Goal: Task Accomplishment & Management: Use online tool/utility

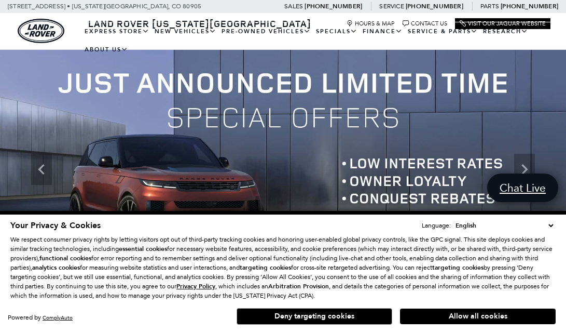
click at [447, 316] on button "Allow all cookies" at bounding box center [478, 316] width 156 height 16
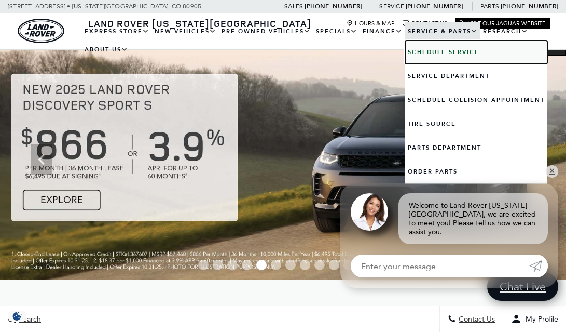
click at [480, 50] on b "Schedule Service" at bounding box center [444, 52] width 72 height 8
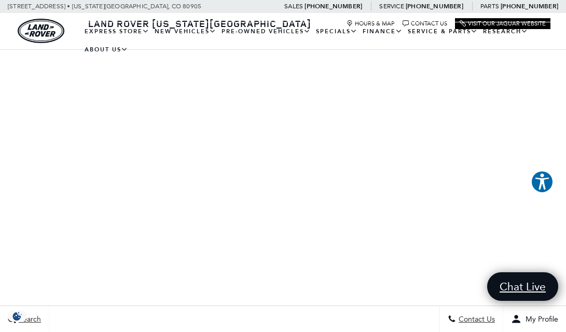
scroll to position [289, 0]
